Goal: Transaction & Acquisition: Purchase product/service

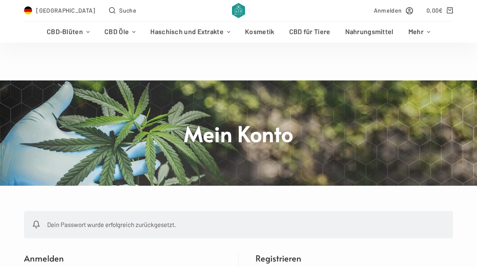
scroll to position [238, 0]
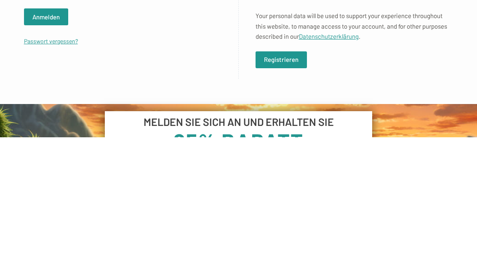
type input "[PERSON_NAME][EMAIL_ADDRESS][DOMAIN_NAME]"
click at [46, 147] on button "Anmelden" at bounding box center [46, 146] width 44 height 17
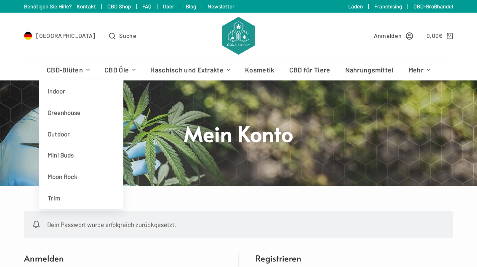
click at [60, 116] on link "Greenhouse" at bounding box center [81, 112] width 84 height 21
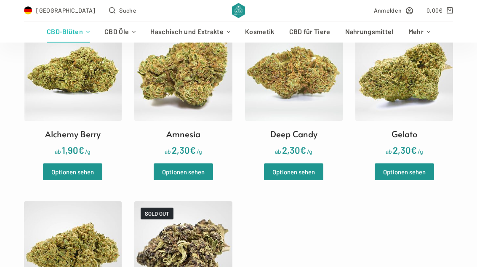
scroll to position [272, 0]
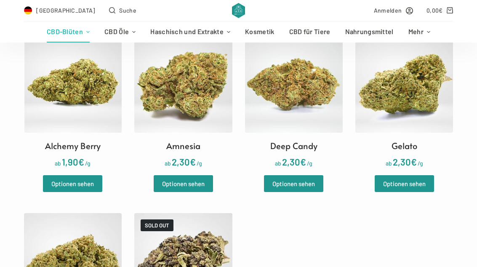
click at [379, 85] on img at bounding box center [404, 84] width 98 height 98
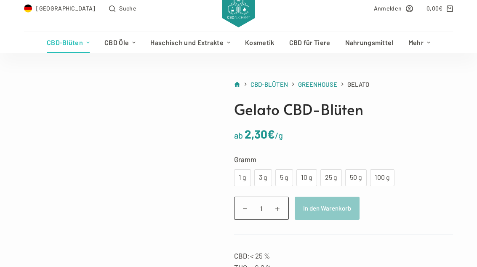
scroll to position [28, 0]
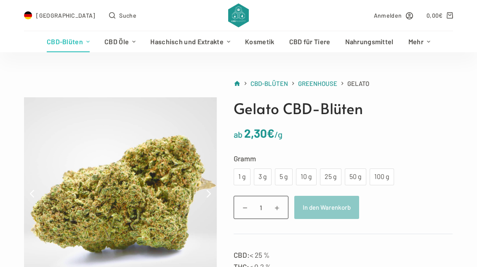
click at [385, 176] on div "100 g" at bounding box center [382, 176] width 14 height 11
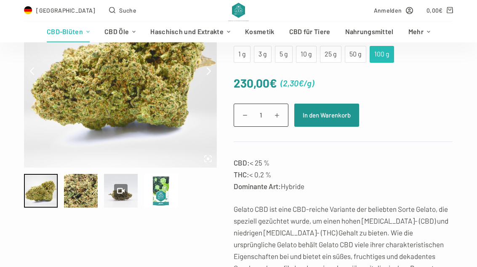
scroll to position [152, 0]
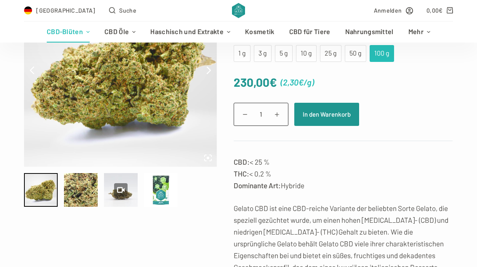
click at [358, 106] on button "In den Warenkorb" at bounding box center [326, 114] width 65 height 23
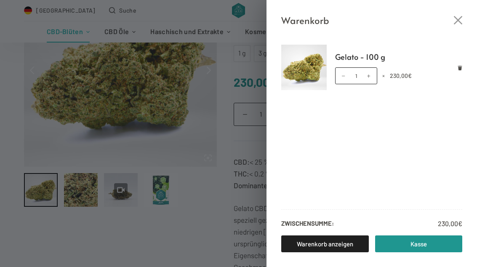
click at [410, 252] on link "Kasse" at bounding box center [419, 243] width 88 height 17
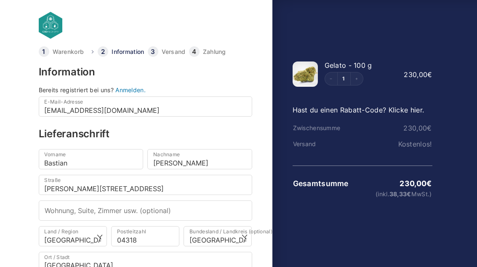
scroll to position [20, 0]
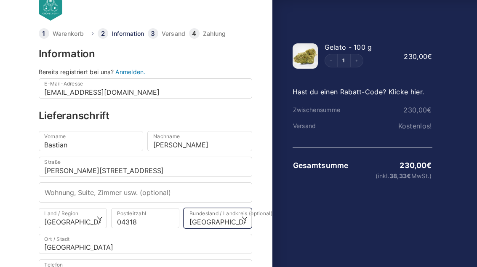
click at [245, 218] on select "Wähle eine Option… [GEOGRAPHIC_DATA] [GEOGRAPHIC_DATA] [GEOGRAPHIC_DATA] [GEOGR…" at bounding box center [218, 218] width 68 height 20
select select "DE-SN"
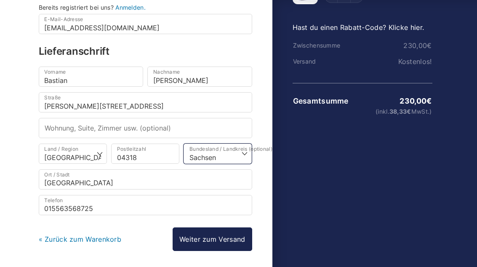
scroll to position [84, 0]
click at [245, 238] on link "Weiter zum Versand" at bounding box center [212, 239] width 79 height 24
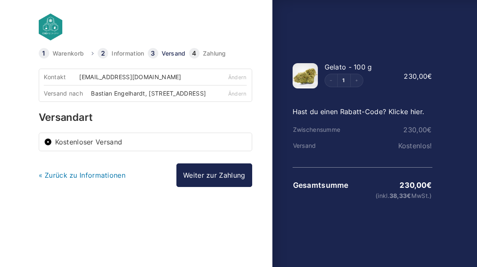
click at [247, 181] on link "Weiter zur Zahlung" at bounding box center [213, 175] width 75 height 24
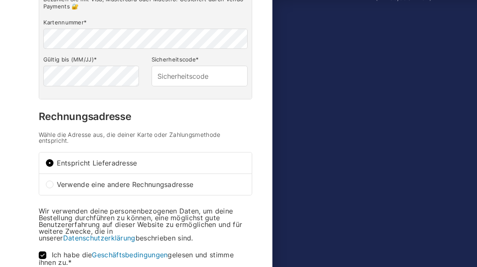
scroll to position [198, 0]
